Goal: Find specific page/section

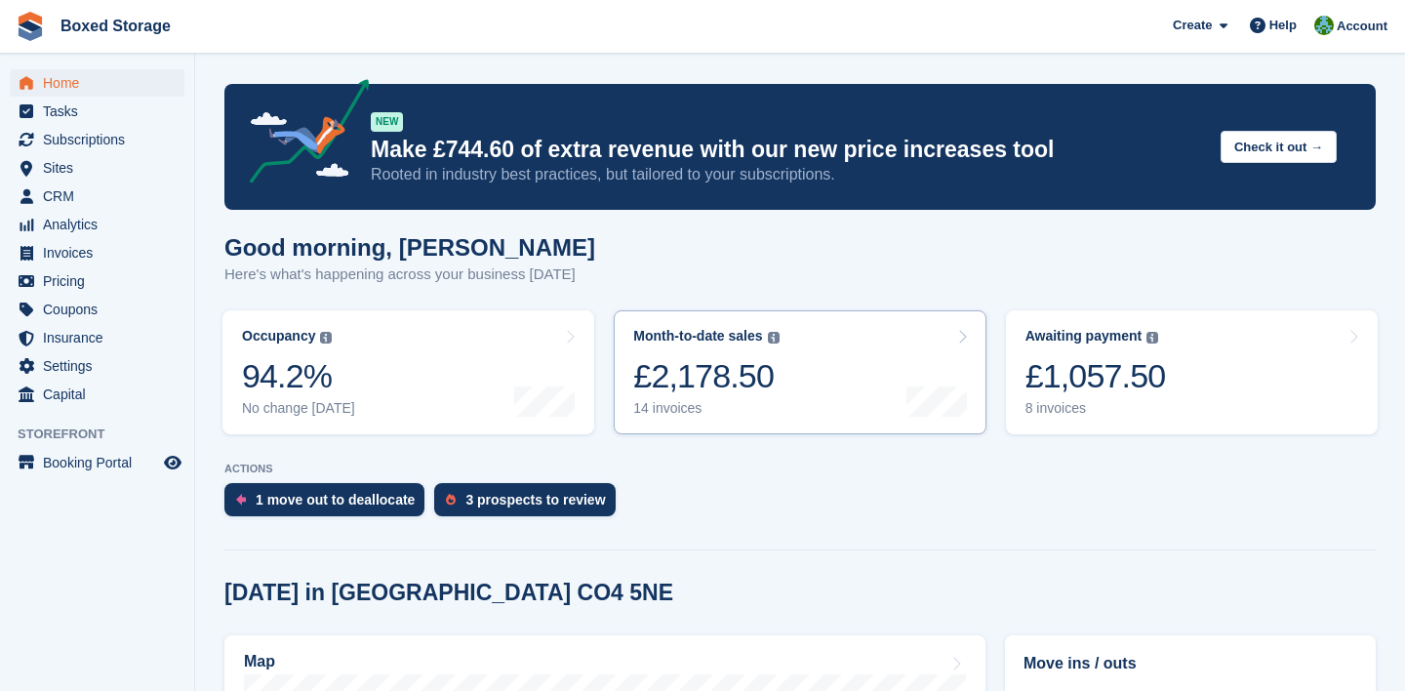
click at [911, 356] on div at bounding box center [936, 372] width 60 height 89
